Goal: Task Accomplishment & Management: Manage account settings

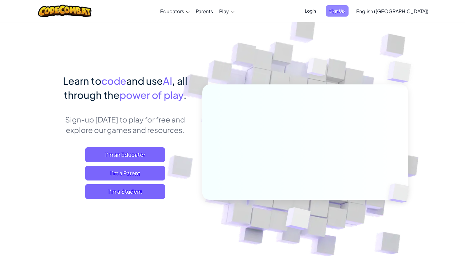
click at [348, 10] on span "Sign Up" at bounding box center [337, 10] width 23 height 11
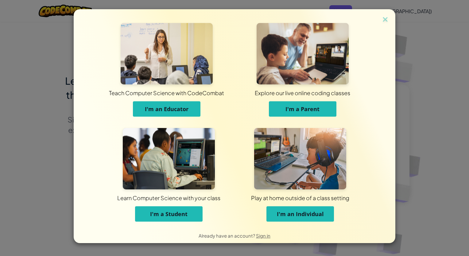
click at [306, 216] on span "I'm an Individual" at bounding box center [300, 213] width 47 height 7
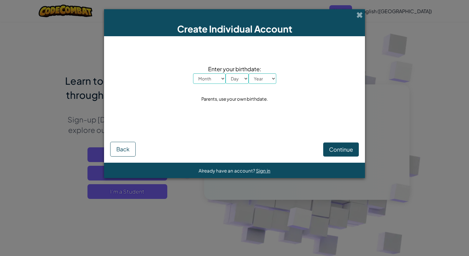
click at [220, 81] on select "Month January February March April May June July August September October Novem…" at bounding box center [209, 78] width 33 height 10
select select "2"
click at [193, 73] on select "Month January February March April May June July August September October Novem…" at bounding box center [209, 78] width 33 height 10
click at [235, 80] on select "Day 1 2 3 4 5 6 7 8 9 10 11 12 13 14 15 16 17 18 19 20 21 22 23 24 25 26 27 28 …" at bounding box center [237, 78] width 23 height 10
select select "19"
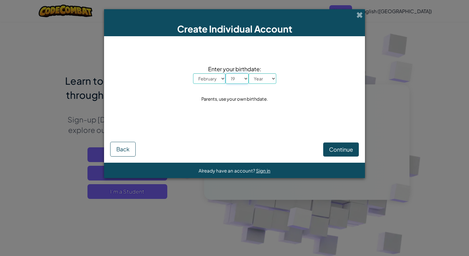
click at [226, 73] on select "Day 1 2 3 4 5 6 7 8 9 10 11 12 13 14 15 16 17 18 19 20 21 22 23 24 25 26 27 28 …" at bounding box center [237, 78] width 23 height 10
click at [259, 77] on select "Year 2025 2024 2023 2022 2021 2020 2019 2018 2017 2016 2015 2014 2013 2012 2011…" at bounding box center [263, 78] width 28 height 10
select select "2008"
click at [249, 73] on select "Year 2025 2024 2023 2022 2021 2020 2019 2018 2017 2016 2015 2014 2013 2012 2011…" at bounding box center [263, 78] width 28 height 10
click at [337, 149] on span "Continue" at bounding box center [341, 149] width 24 height 7
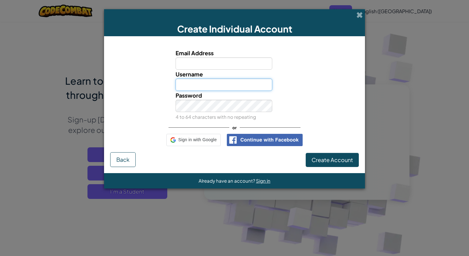
type input "nissenaidan19@gmail.com"
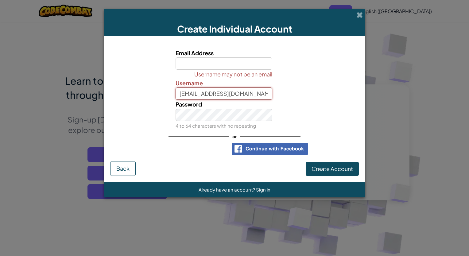
drag, startPoint x: 254, startPoint y: 95, endPoint x: 164, endPoint y: 82, distance: 90.9
click at [164, 82] on div "Username may not be an email Username nissenaidan19@gmail.com" at bounding box center [234, 85] width 255 height 30
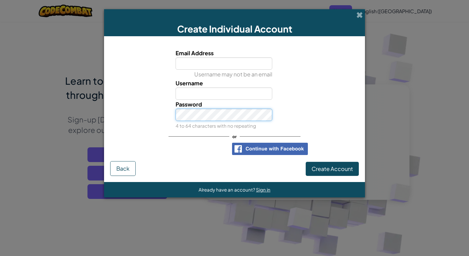
click at [171, 109] on div "Password 4 to 64 characters with no repeating" at bounding box center [224, 115] width 106 height 30
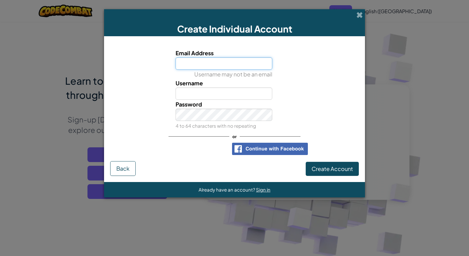
click at [224, 67] on input "Email Address" at bounding box center [224, 63] width 97 height 12
click at [286, 50] on div at bounding box center [319, 53] width 85 height 9
click at [267, 60] on input "Email Address" at bounding box center [224, 63] width 97 height 12
type input "[EMAIL_ADDRESS][DOMAIN_NAME]"
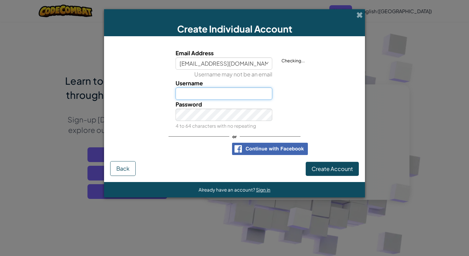
click at [258, 92] on input "Username" at bounding box center [224, 94] width 97 height 12
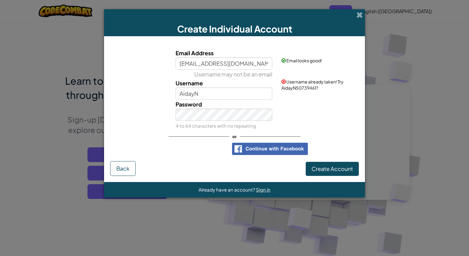
click at [306, 88] on span "Username already taken! Try AidayN50739461?" at bounding box center [313, 85] width 62 height 12
click at [244, 92] on input "AidayN" at bounding box center [224, 94] width 97 height 12
type input "AidayN150"
click at [323, 168] on span "Create Account" at bounding box center [332, 168] width 41 height 7
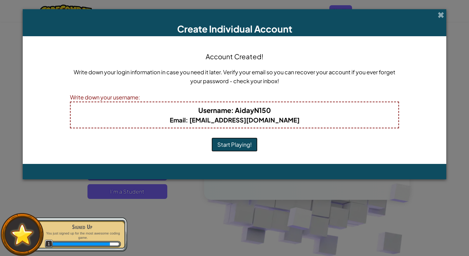
click at [239, 143] on button "Start Playing!" at bounding box center [235, 145] width 46 height 14
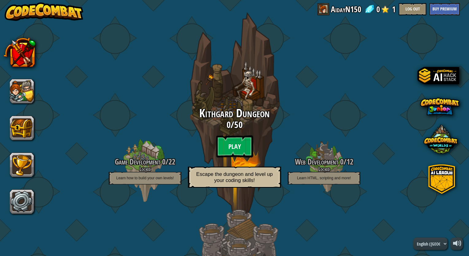
click at [240, 149] on btn "Play" at bounding box center [234, 146] width 37 height 22
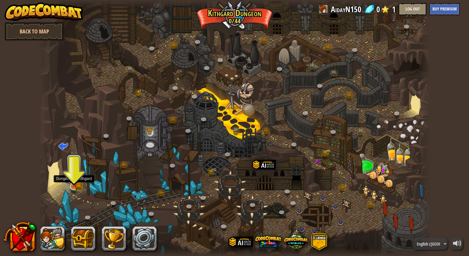
click at [71, 186] on img at bounding box center [74, 176] width 10 height 22
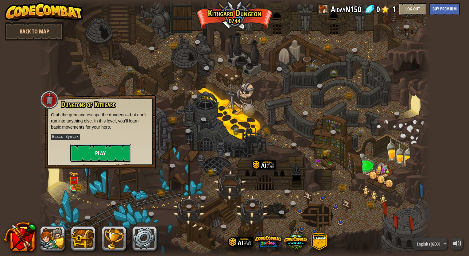
click at [118, 159] on button "Play" at bounding box center [100, 153] width 61 height 18
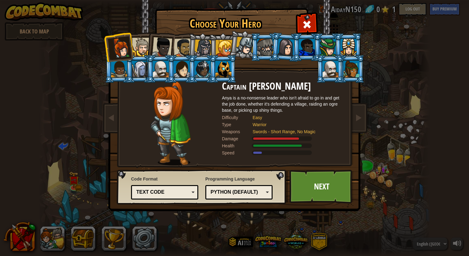
click at [253, 191] on div "Python (Default)" at bounding box center [237, 192] width 53 height 7
click at [143, 51] on div at bounding box center [141, 47] width 19 height 19
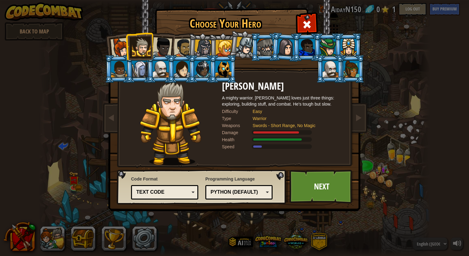
click at [163, 44] on div at bounding box center [162, 47] width 20 height 20
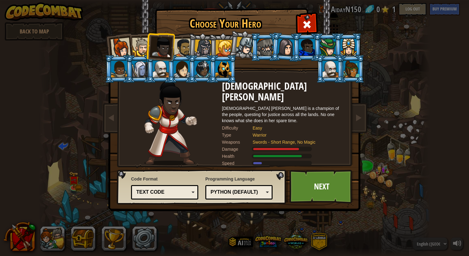
click at [176, 66] on div at bounding box center [182, 69] width 16 height 17
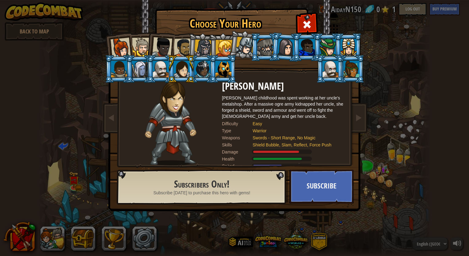
drag, startPoint x: 205, startPoint y: 69, endPoint x: 207, endPoint y: 65, distance: 5.2
click at [206, 66] on div at bounding box center [203, 69] width 16 height 17
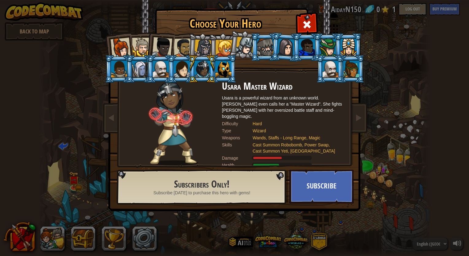
drag, startPoint x: 220, startPoint y: 54, endPoint x: 232, endPoint y: 53, distance: 12.1
click at [222, 54] on div at bounding box center [224, 48] width 17 height 17
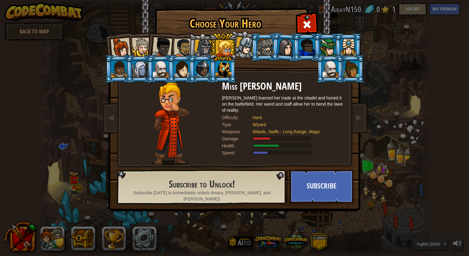
click at [236, 49] on li at bounding box center [223, 47] width 28 height 28
click at [240, 49] on div at bounding box center [245, 46] width 18 height 18
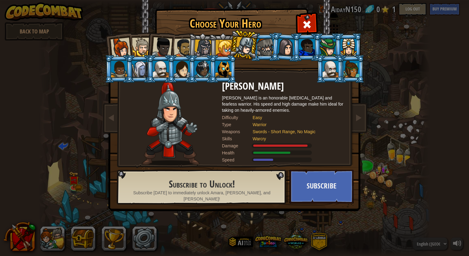
click at [197, 47] on div at bounding box center [203, 49] width 18 height 18
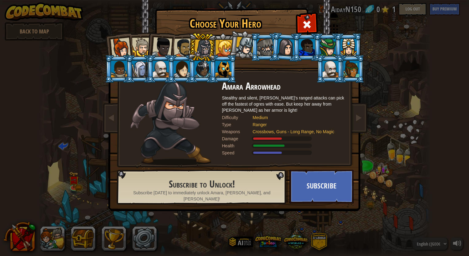
drag, startPoint x: 181, startPoint y: 44, endPoint x: 170, endPoint y: 44, distance: 11.1
click at [177, 44] on div at bounding box center [183, 47] width 19 height 19
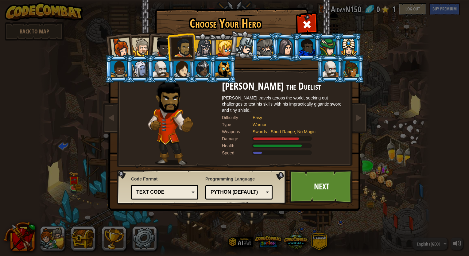
drag, startPoint x: 170, startPoint y: 44, endPoint x: 166, endPoint y: 45, distance: 4.8
click at [169, 45] on li at bounding box center [181, 47] width 28 height 29
click at [153, 45] on div at bounding box center [162, 47] width 20 height 20
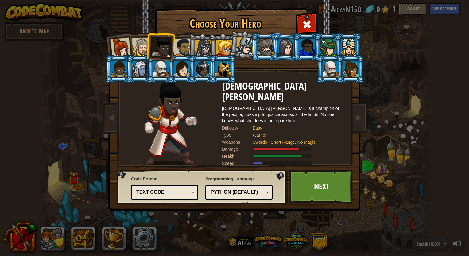
click at [145, 46] on div at bounding box center [141, 47] width 19 height 19
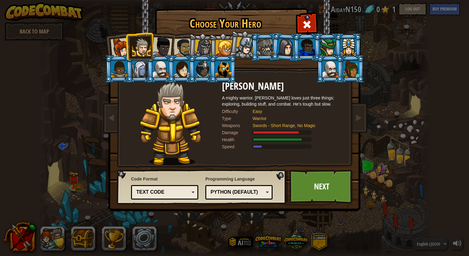
click at [187, 45] on div at bounding box center [183, 47] width 19 height 19
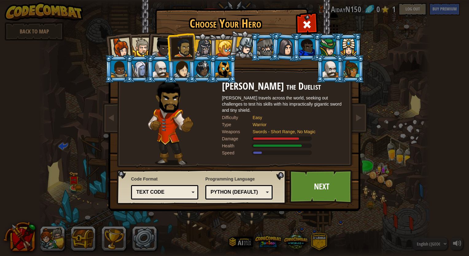
click at [189, 192] on div "Text code" at bounding box center [162, 192] width 53 height 7
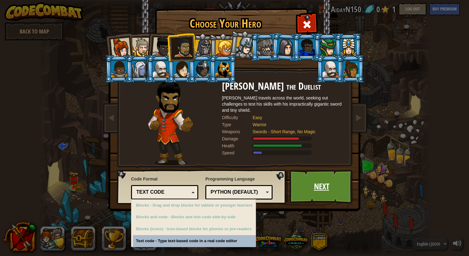
click at [320, 193] on link "Next" at bounding box center [322, 187] width 64 height 34
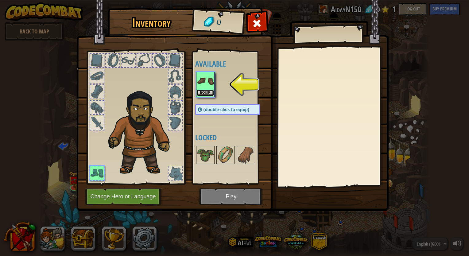
click at [206, 93] on button "Equip" at bounding box center [205, 93] width 17 height 6
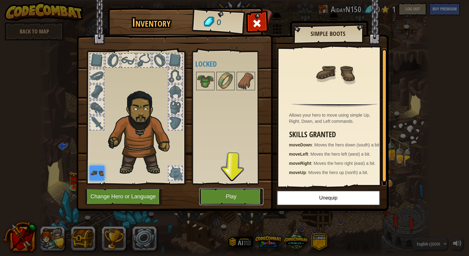
click at [229, 198] on button "Play" at bounding box center [231, 196] width 64 height 17
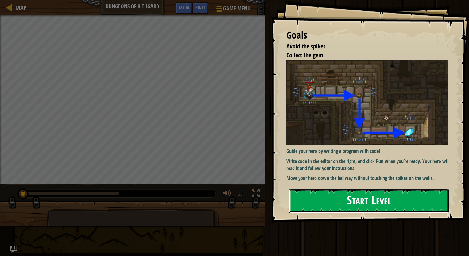
click at [337, 193] on button "Start Level" at bounding box center [369, 201] width 160 height 24
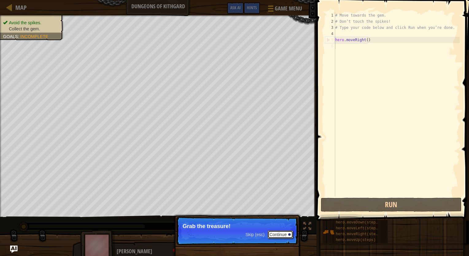
click at [281, 233] on button "Continue" at bounding box center [280, 235] width 25 height 8
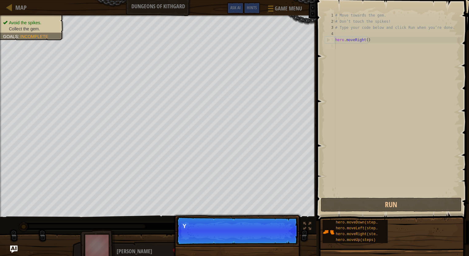
scroll to position [3, 0]
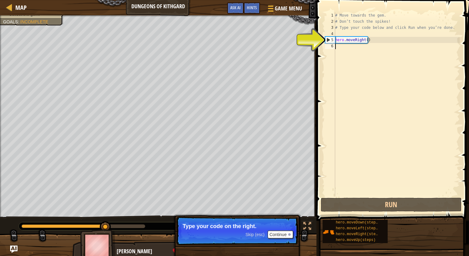
click at [343, 49] on div "# Move towards the gem. # Don’t touch the spikes! # Type your code below and cl…" at bounding box center [397, 110] width 126 height 197
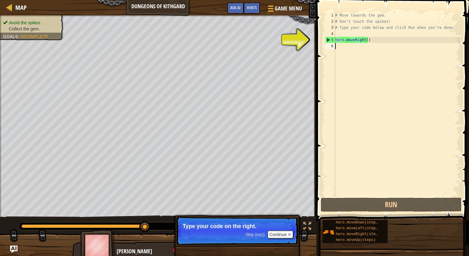
type textarea "h"
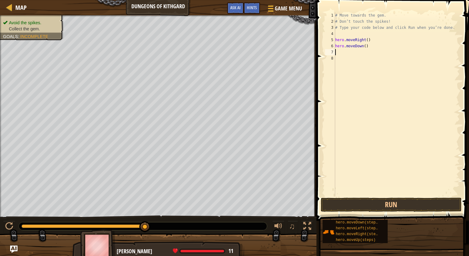
type textarea "h"
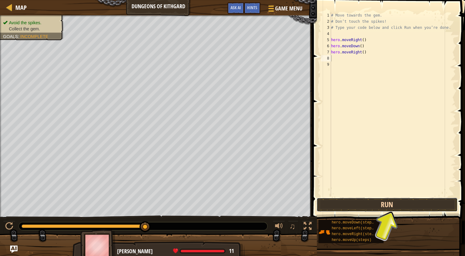
click at [396, 204] on button "Run" at bounding box center [386, 205] width 141 height 14
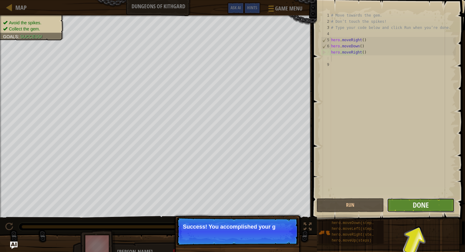
click at [413, 203] on span "Done" at bounding box center [421, 205] width 16 height 10
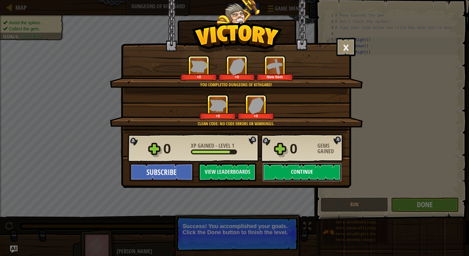
click at [309, 171] on button "Continue" at bounding box center [302, 172] width 79 height 18
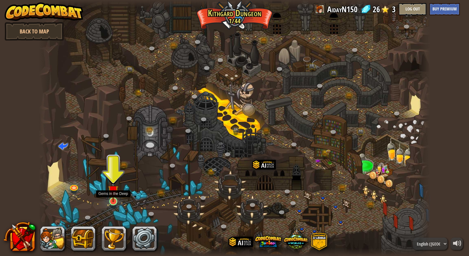
click at [115, 201] on img at bounding box center [113, 190] width 10 height 23
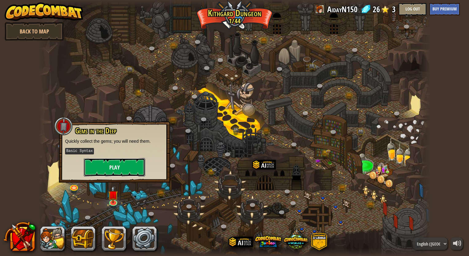
click at [132, 175] on button "Play" at bounding box center [114, 167] width 61 height 18
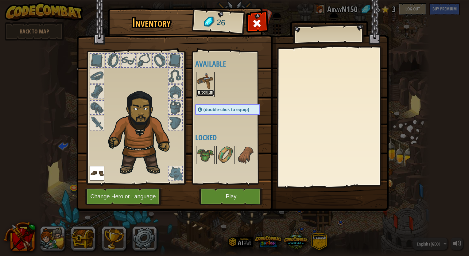
click at [209, 90] on button "Equip" at bounding box center [205, 93] width 17 height 6
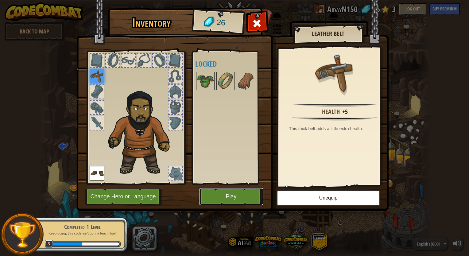
click at [227, 196] on button "Play" at bounding box center [231, 196] width 64 height 17
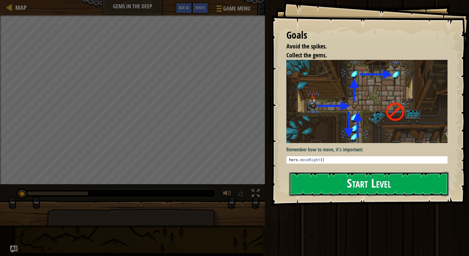
click at [329, 186] on button "Start Level" at bounding box center [369, 184] width 160 height 24
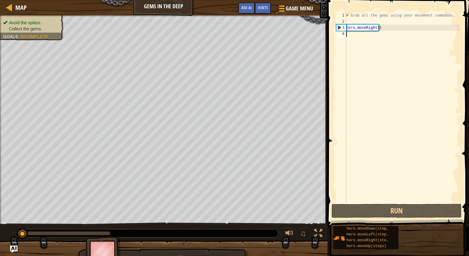
type textarea "h"
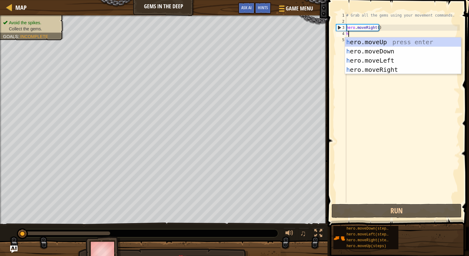
scroll to position [3, 0]
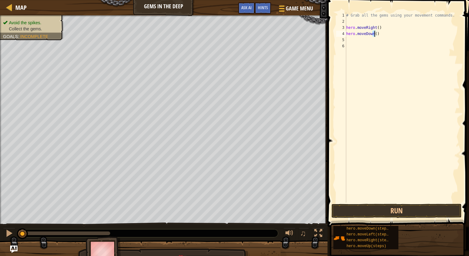
click at [375, 35] on div "# Grab all the gems using your movement commands. hero . moveRight ( ) hero . m…" at bounding box center [402, 113] width 115 height 203
click at [375, 35] on div "# Grab all the gems using your movement commands. hero . moveRight ( ) hero . m…" at bounding box center [402, 107] width 115 height 190
type textarea "hero.moveDown(3)"
click at [351, 39] on div "# Grab all the gems using your movement commands. hero . moveRight ( ) hero . m…" at bounding box center [402, 113] width 115 height 203
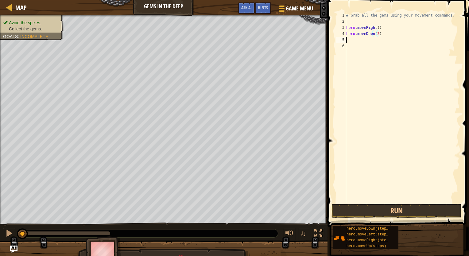
scroll to position [3, 0]
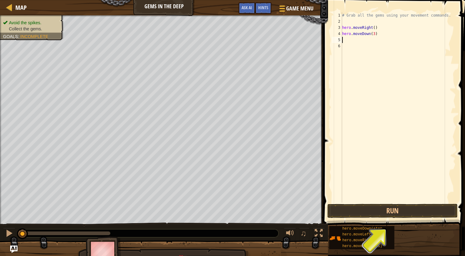
type textarea "h"
click at [368, 40] on div "# Grab all the gems using your movement commands. hero . moveRight ( ) hero . m…" at bounding box center [398, 113] width 115 height 203
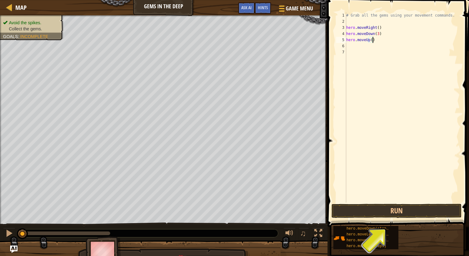
click at [367, 40] on div "# Grab all the gems using your movement commands. hero . moveRight ( ) hero . m…" at bounding box center [402, 113] width 115 height 203
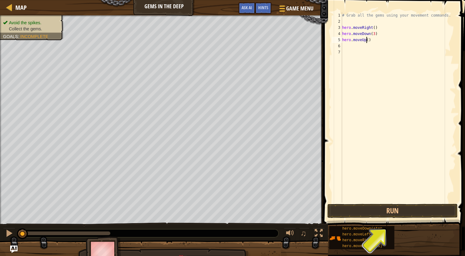
click at [367, 40] on div "# Grab all the gems using your movement commands. hero . moveRight ( ) hero . m…" at bounding box center [398, 113] width 115 height 203
click at [372, 34] on div "# Grab all the gems using your movement commands. hero . moveRight ( ) hero . m…" at bounding box center [398, 113] width 115 height 203
type textarea "hero.moveDown()"
click at [345, 48] on div "# Grab all the gems using your movement commands. hero . moveRight ( ) hero . m…" at bounding box center [398, 113] width 115 height 203
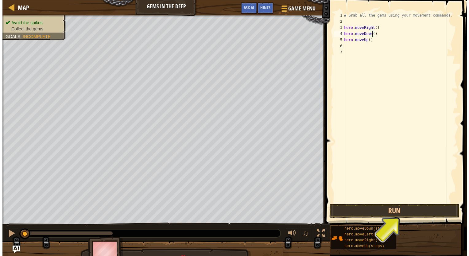
scroll to position [3, 0]
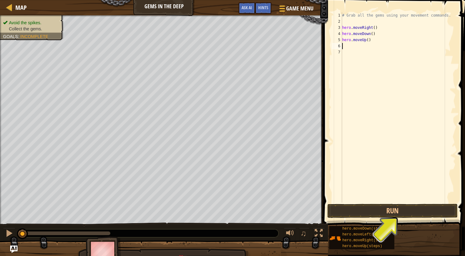
type textarea "h"
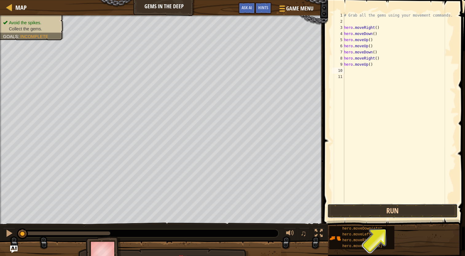
click at [393, 209] on button "Run" at bounding box center [392, 211] width 130 height 14
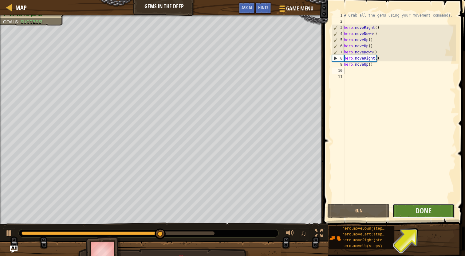
click at [440, 213] on button "Done" at bounding box center [423, 211] width 62 height 14
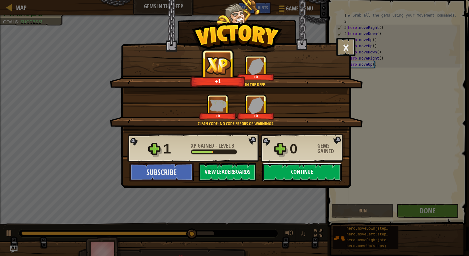
click at [323, 177] on button "Continue" at bounding box center [302, 172] width 79 height 18
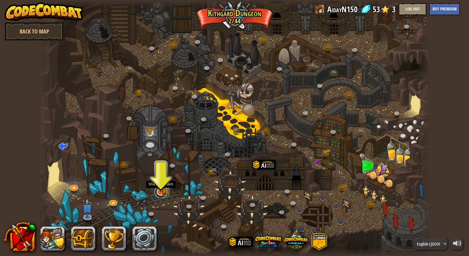
click at [160, 194] on link at bounding box center [161, 192] width 12 height 12
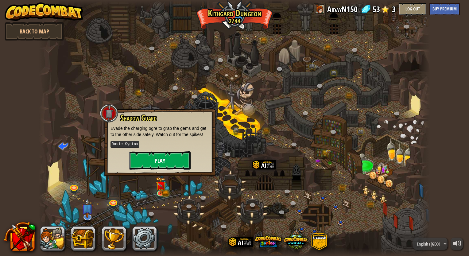
click at [166, 160] on button "Play" at bounding box center [159, 160] width 61 height 18
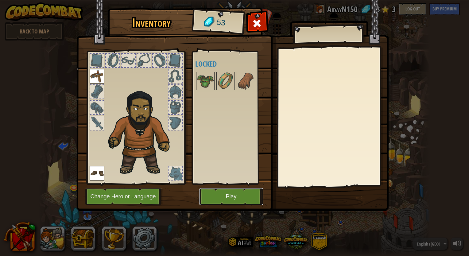
click at [220, 193] on button "Play" at bounding box center [231, 196] width 64 height 17
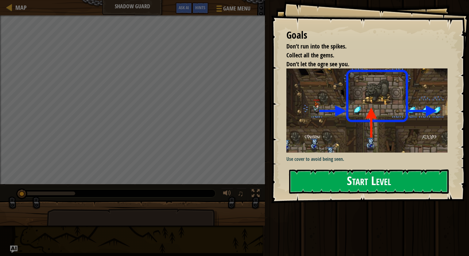
click at [327, 170] on button "Start Level" at bounding box center [369, 182] width 160 height 24
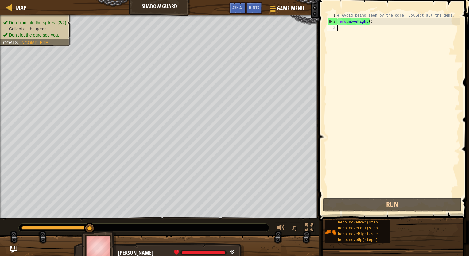
type textarea "h"
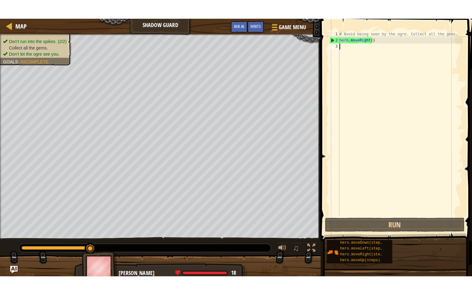
scroll to position [3, 0]
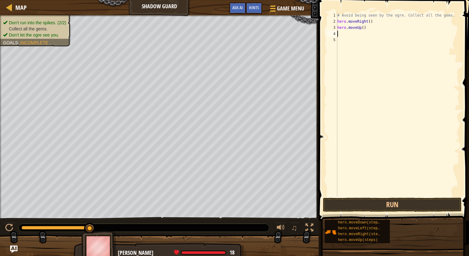
type textarea "h"
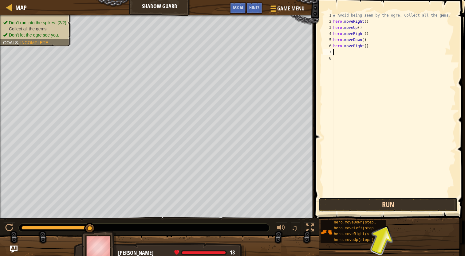
click at [399, 206] on button "Run" at bounding box center [388, 205] width 139 height 14
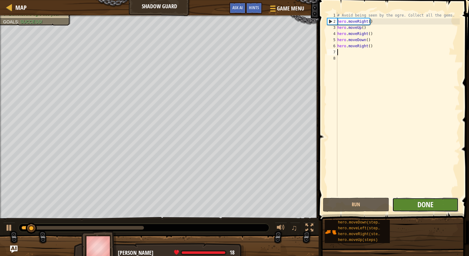
click at [429, 206] on span "Done" at bounding box center [426, 205] width 16 height 10
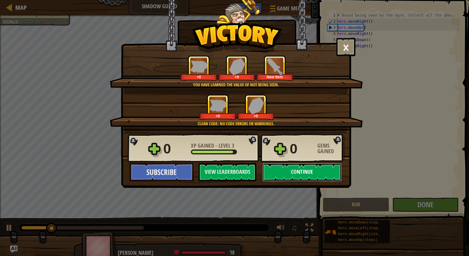
click at [303, 169] on button "Continue" at bounding box center [302, 172] width 79 height 18
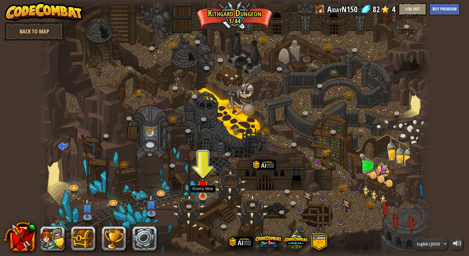
click at [201, 195] on img at bounding box center [203, 185] width 10 height 23
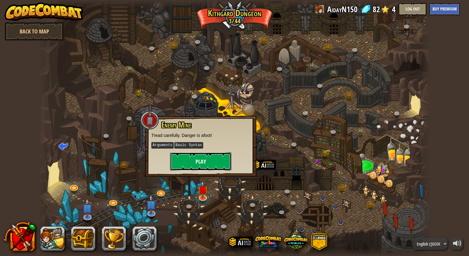
click at [214, 164] on button "Play" at bounding box center [200, 161] width 61 height 18
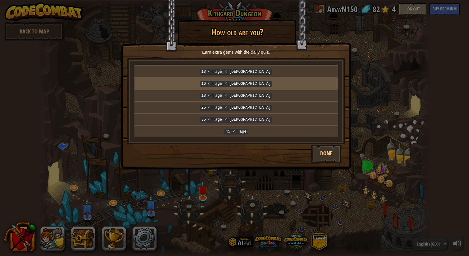
click at [247, 85] on td "16 <= age < [DEMOGRAPHIC_DATA]" at bounding box center [236, 83] width 203 height 12
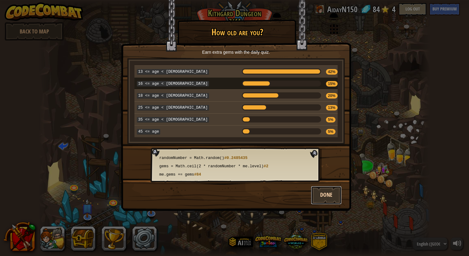
click at [329, 189] on button "Done" at bounding box center [326, 195] width 31 height 18
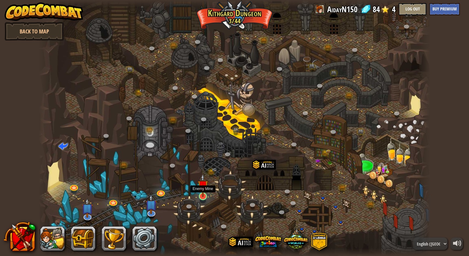
click at [200, 194] on img at bounding box center [203, 185] width 10 height 23
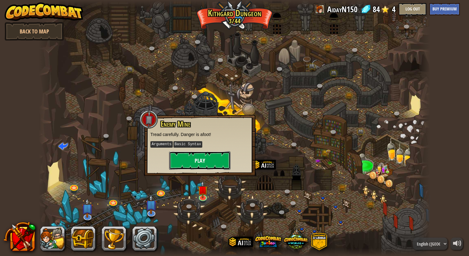
click at [224, 162] on button "Play" at bounding box center [199, 160] width 61 height 18
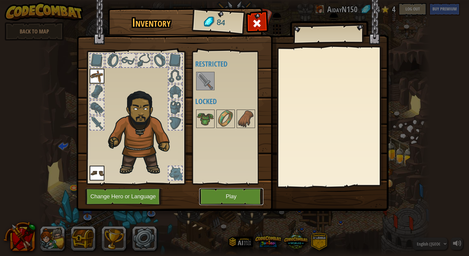
click at [227, 197] on button "Play" at bounding box center [231, 196] width 64 height 17
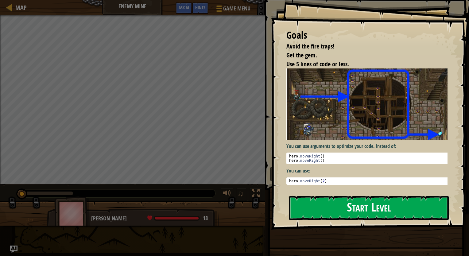
click at [319, 204] on button "Start Level" at bounding box center [369, 208] width 160 height 24
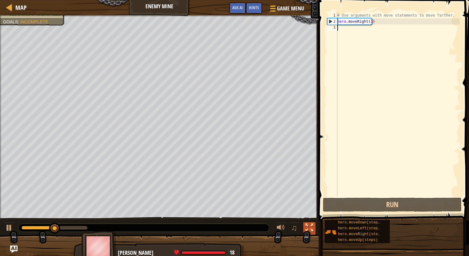
click at [312, 227] on div at bounding box center [310, 228] width 8 height 8
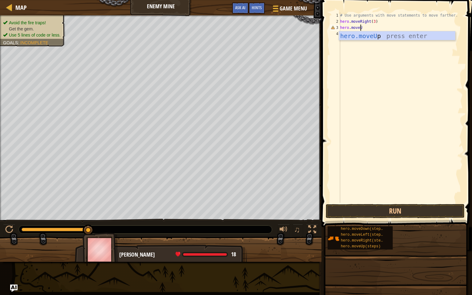
scroll to position [3, 1]
type textarea "hero.moveUp"
type textarea "h"
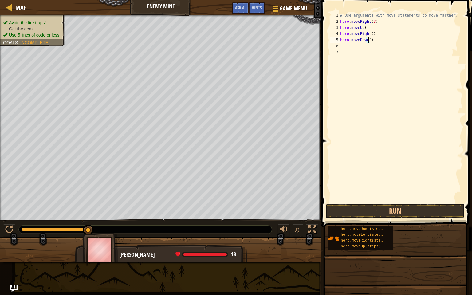
click at [368, 41] on div "# Use arguments with move statements to move farther. hero . moveRight ( 3 ) he…" at bounding box center [401, 113] width 124 height 203
type textarea "hero.moveDown(3)"
click at [343, 46] on div "# Use arguments with move statements to move farther. hero . moveRight ( 3 ) he…" at bounding box center [401, 113] width 124 height 203
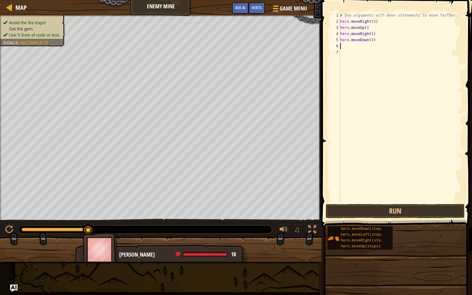
type textarea "h"
click at [371, 46] on div "# Use arguments with move statements to move farther. hero . moveRight ( 3 ) he…" at bounding box center [401, 113] width 124 height 203
type textarea "hero.moveRight(2)"
click at [394, 209] on button "Run" at bounding box center [395, 211] width 139 height 14
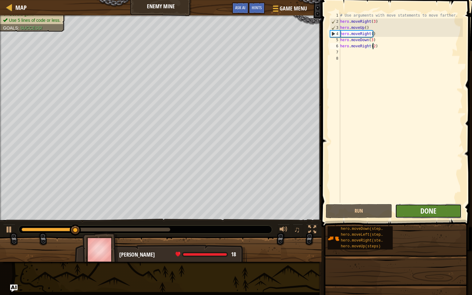
click at [433, 214] on span "Done" at bounding box center [428, 211] width 16 height 10
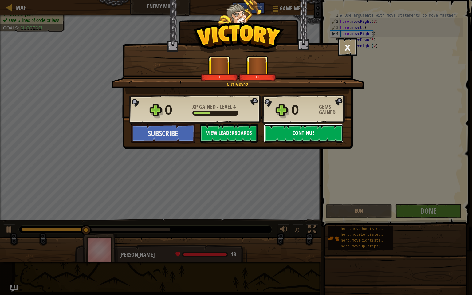
click at [318, 138] on button "Continue" at bounding box center [303, 133] width 79 height 18
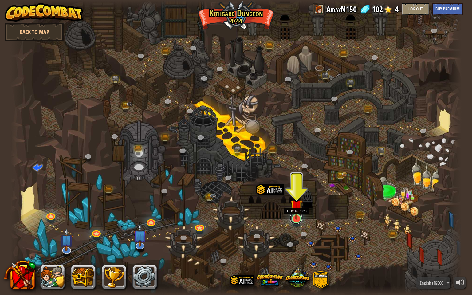
click at [295, 221] on link at bounding box center [296, 218] width 12 height 12
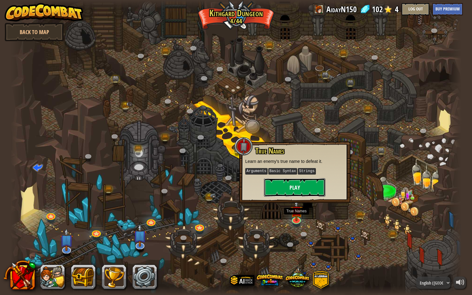
click at [293, 189] on button "Play" at bounding box center [294, 187] width 61 height 18
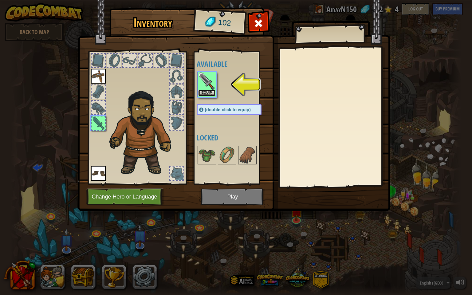
click at [209, 92] on button "Equip" at bounding box center [206, 93] width 17 height 6
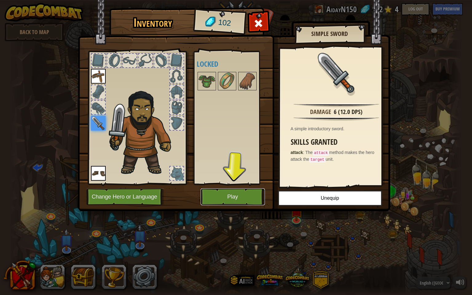
click at [242, 200] on button "Play" at bounding box center [233, 196] width 64 height 17
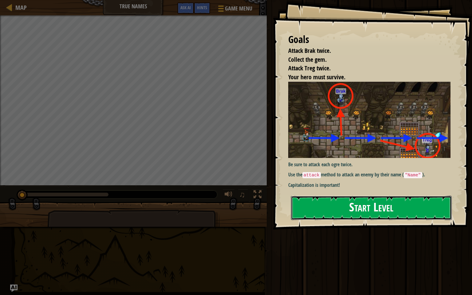
click at [356, 205] on button "Start Level" at bounding box center [371, 208] width 161 height 24
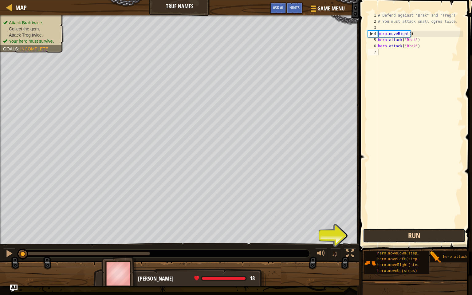
click at [381, 231] on button "Run" at bounding box center [414, 236] width 102 height 14
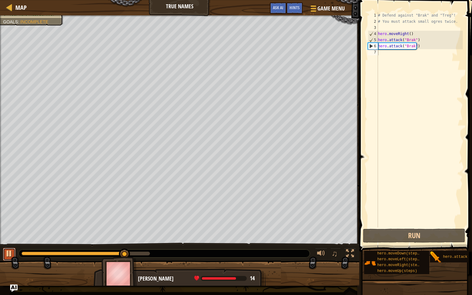
click at [10, 251] on div at bounding box center [9, 253] width 8 height 8
type textarea "h"
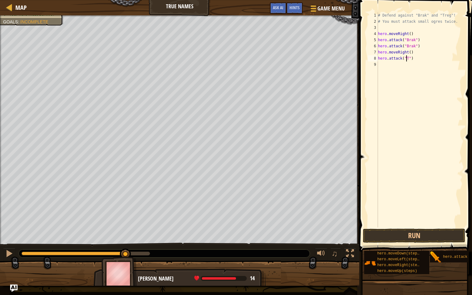
scroll to position [3, 2]
type textarea "hero.attack("Treg")"
click at [399, 231] on button "Run" at bounding box center [414, 236] width 102 height 14
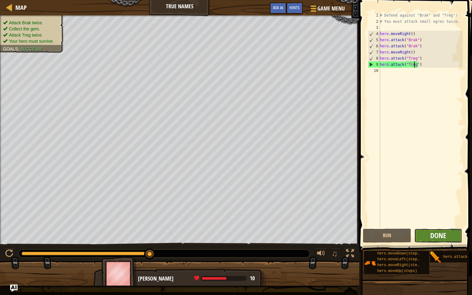
click at [437, 237] on span "Done" at bounding box center [438, 235] width 16 height 10
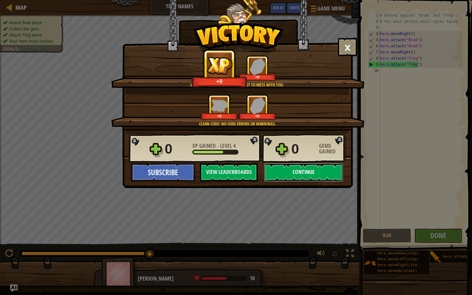
click at [318, 177] on button "Continue" at bounding box center [303, 172] width 79 height 18
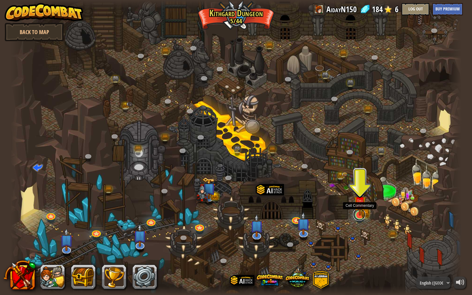
click at [358, 217] on link at bounding box center [359, 214] width 12 height 12
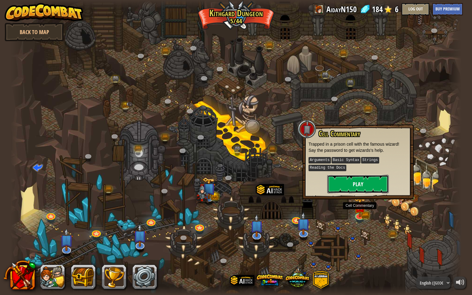
click at [363, 187] on button "Play" at bounding box center [357, 184] width 61 height 18
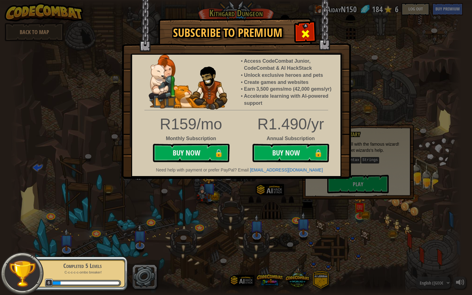
click at [300, 36] on div at bounding box center [305, 32] width 19 height 19
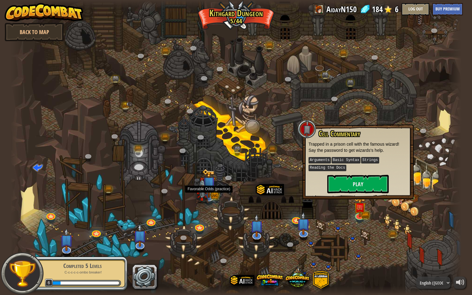
click at [209, 194] on img at bounding box center [202, 191] width 13 height 26
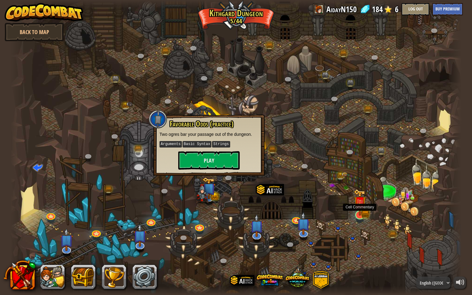
click at [357, 214] on img at bounding box center [360, 202] width 12 height 27
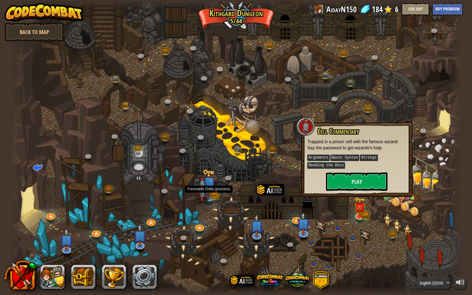
click at [209, 192] on img at bounding box center [202, 191] width 13 height 26
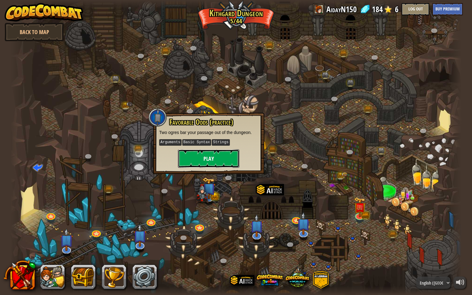
click at [220, 165] on button "Play" at bounding box center [208, 158] width 61 height 18
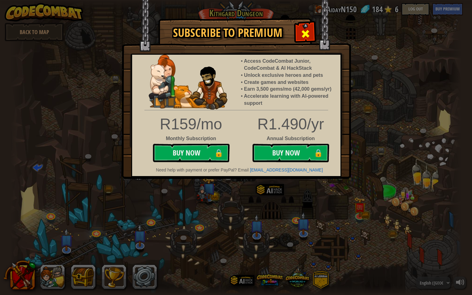
click at [303, 34] on span at bounding box center [305, 34] width 10 height 10
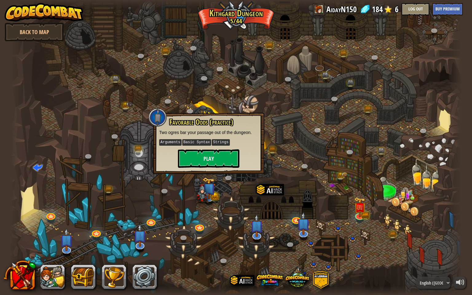
click at [311, 245] on div at bounding box center [235, 147] width 451 height 295
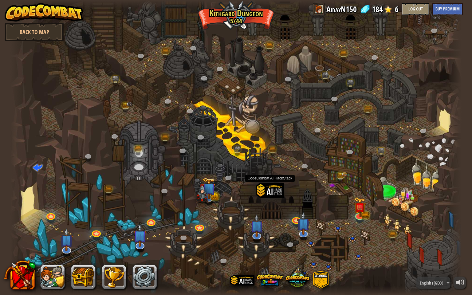
click at [274, 205] on div at bounding box center [270, 201] width 28 height 37
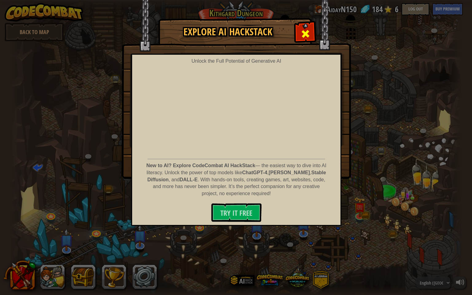
click at [301, 39] on span at bounding box center [305, 34] width 10 height 10
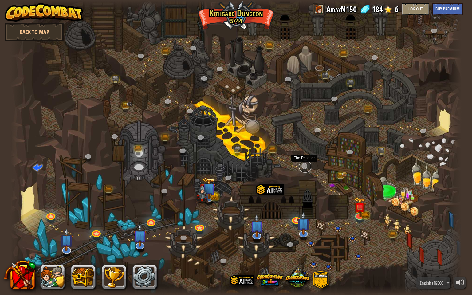
click at [306, 164] on link at bounding box center [305, 166] width 12 height 12
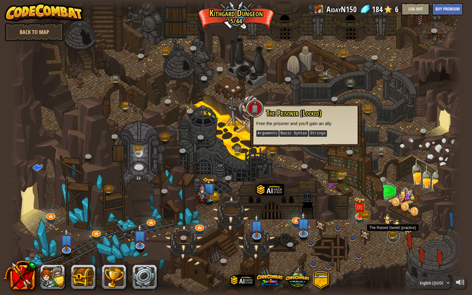
click at [393, 233] on link at bounding box center [393, 236] width 12 height 12
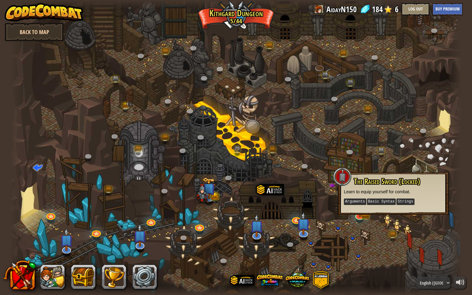
click at [28, 30] on link "Back to Map" at bounding box center [34, 32] width 59 height 18
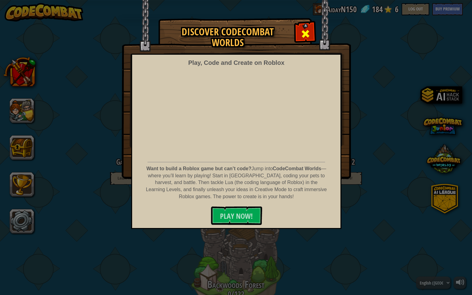
click at [301, 38] on span at bounding box center [305, 34] width 10 height 10
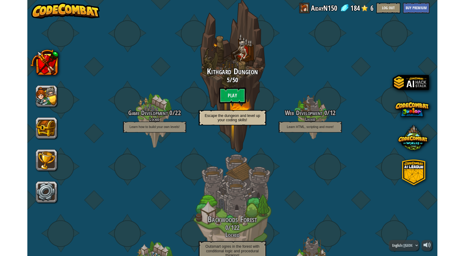
scroll to position [31, 0]
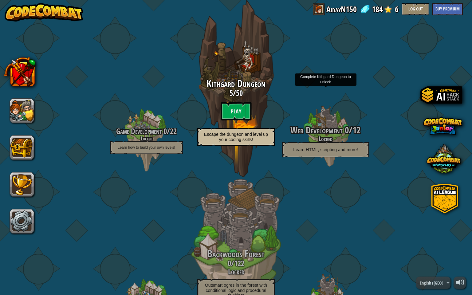
drag, startPoint x: 376, startPoint y: 105, endPoint x: 346, endPoint y: 178, distance: 79.1
click at [345, 178] on div at bounding box center [325, 136] width 58 height 117
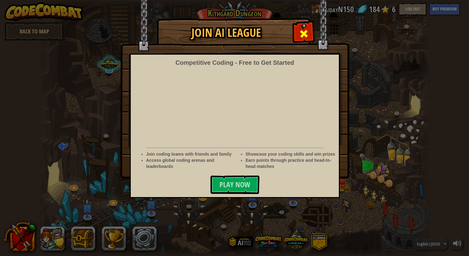
click at [306, 37] on span at bounding box center [304, 34] width 10 height 10
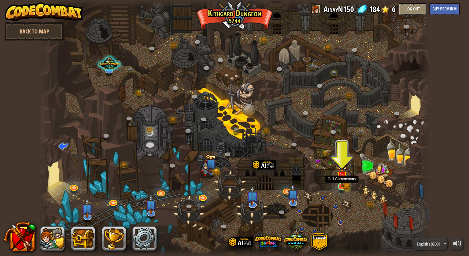
click at [343, 173] on img at bounding box center [342, 176] width 10 height 22
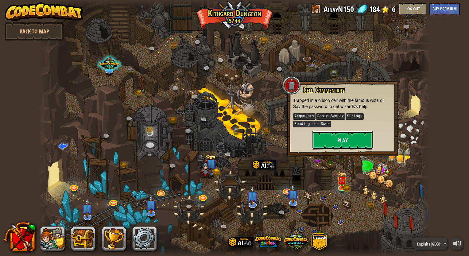
click at [346, 143] on button "Play" at bounding box center [342, 140] width 61 height 18
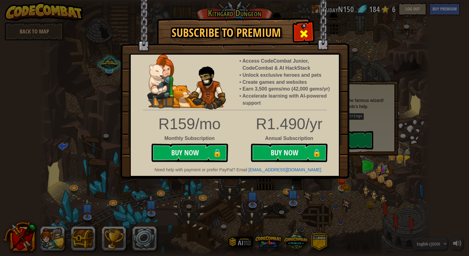
click at [298, 37] on div at bounding box center [303, 32] width 19 height 19
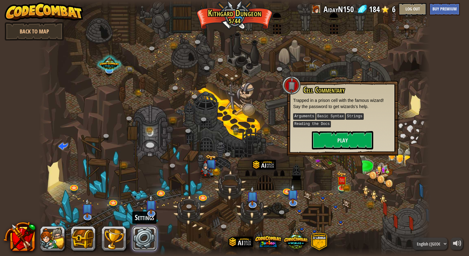
click at [153, 241] on link at bounding box center [144, 238] width 25 height 25
